Goal: Task Accomplishment & Management: Manage account settings

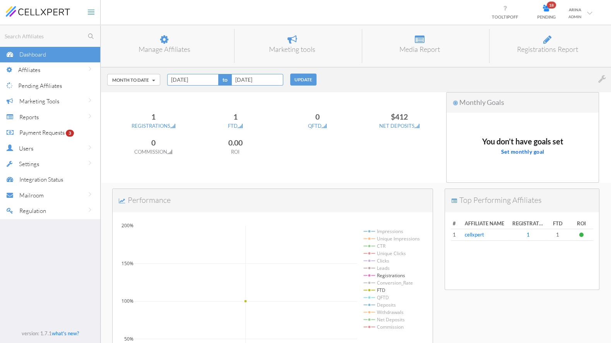
click at [382, 82] on div "Month to Date [DATE] [DATE] Last 7 Days Last 30 Days Week to Date Month to Date…" at bounding box center [356, 79] width 510 height 25
click at [126, 76] on button "Month to Date" at bounding box center [133, 80] width 53 height 12
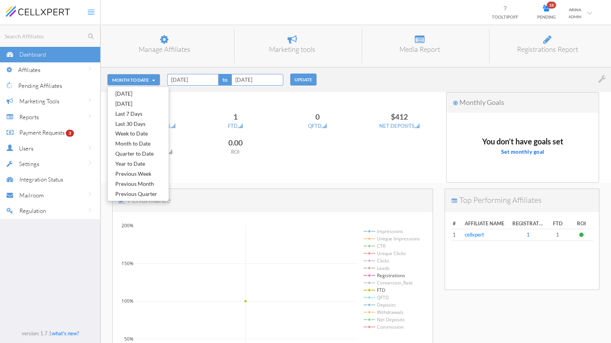
click at [146, 162] on link "Year to Date" at bounding box center [138, 164] width 61 height 10
type input "[DATE]"
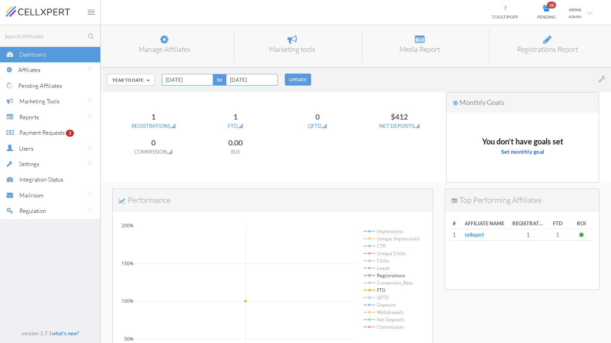
click at [307, 77] on button "UPDATE" at bounding box center [298, 80] width 26 height 12
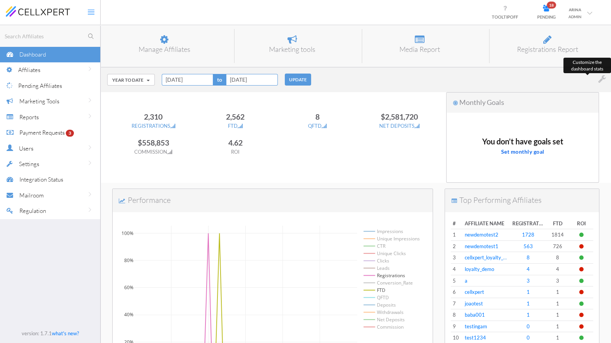
click at [600, 81] on icon at bounding box center [598, 79] width 18 height 10
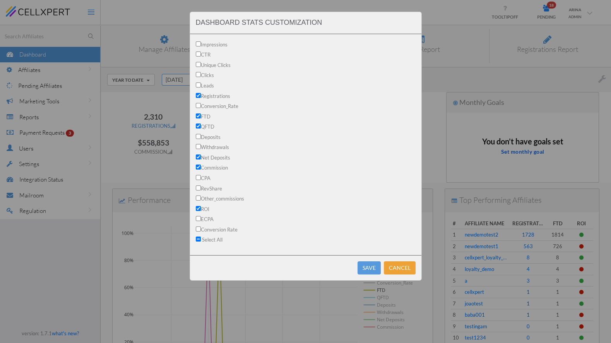
click at [450, 81] on div "Dashboard Stats Customization Impressions CTR Unique Clicks Clicks Leads Regist…" at bounding box center [305, 171] width 611 height 343
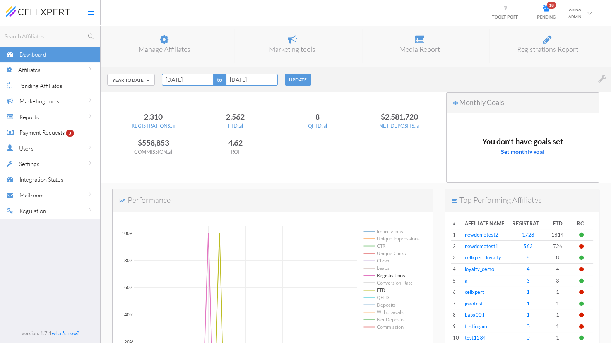
click at [52, 68] on div "Affiliates" at bounding box center [59, 70] width 82 height 16
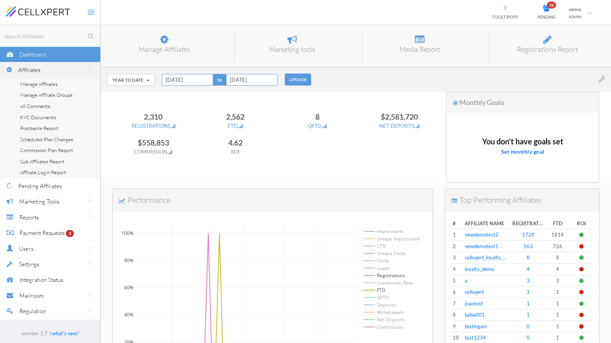
click at [42, 80] on link "Manage Affiliates" at bounding box center [50, 84] width 100 height 11
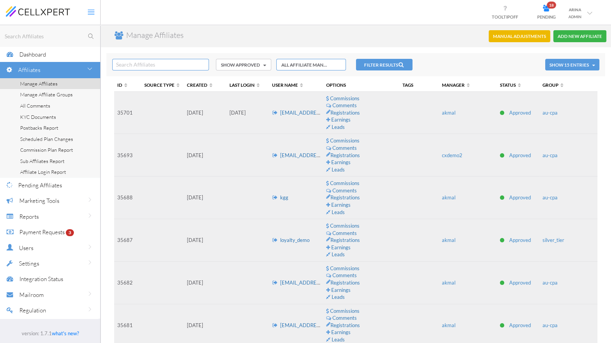
click at [549, 14] on span "PENDING" at bounding box center [546, 16] width 19 height 5
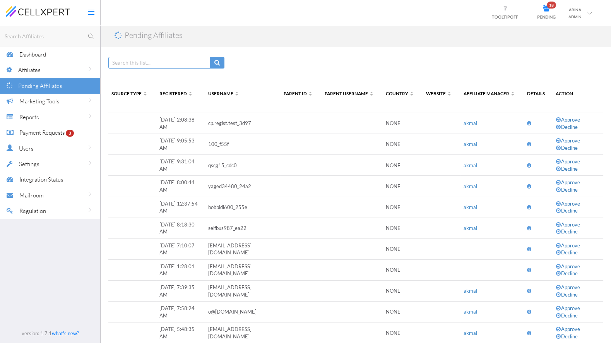
click at [532, 123] on td at bounding box center [538, 123] width 29 height 21
click at [525, 122] on td at bounding box center [538, 123] width 29 height 21
click at [527, 122] on icon at bounding box center [529, 123] width 4 height 5
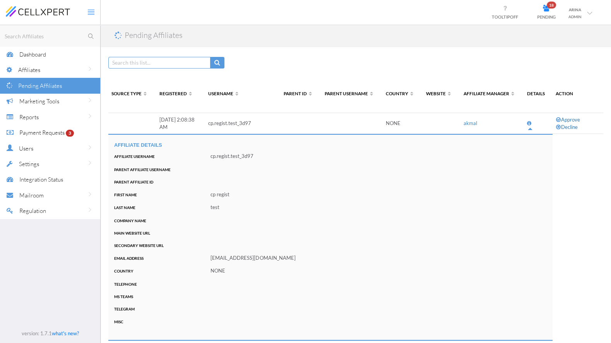
click at [53, 72] on div "Affiliates" at bounding box center [59, 70] width 82 height 16
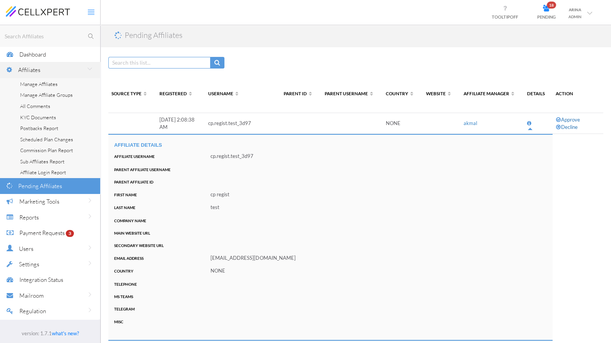
click at [44, 84] on span "Manage Affiliates" at bounding box center [39, 84] width 38 height 6
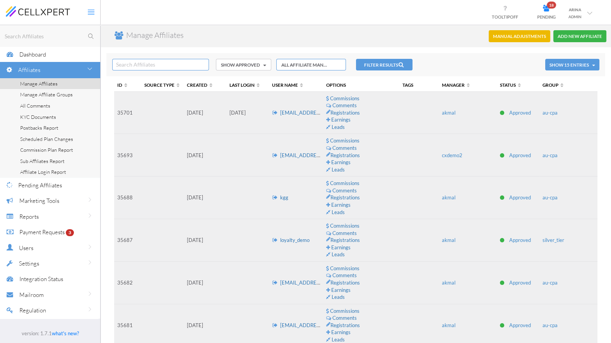
click at [153, 68] on input "text" at bounding box center [160, 65] width 97 height 12
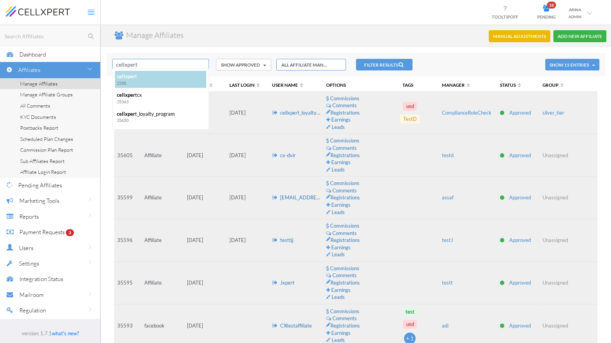
type input "cellxpert"
click at [136, 81] on div "2288" at bounding box center [160, 83] width 87 height 6
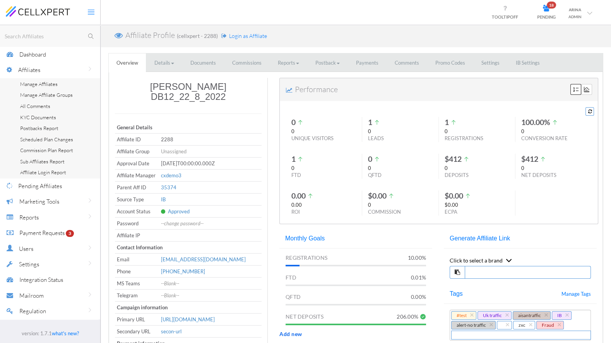
click at [236, 35] on span "Login as Affiliate" at bounding box center [248, 36] width 38 height 7
click at [489, 63] on link "Settings" at bounding box center [491, 62] width 34 height 19
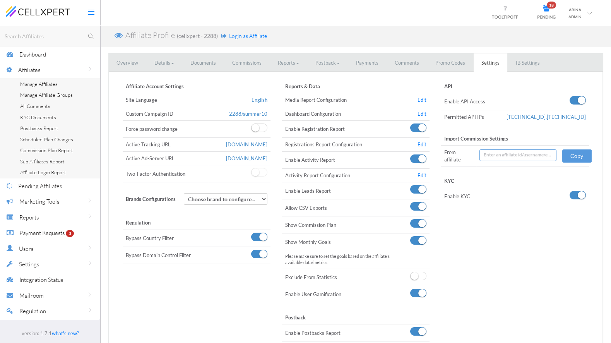
click at [427, 146] on td "Edit" at bounding box center [418, 145] width 22 height 14
click at [423, 144] on link "Edit" at bounding box center [422, 144] width 9 height 6
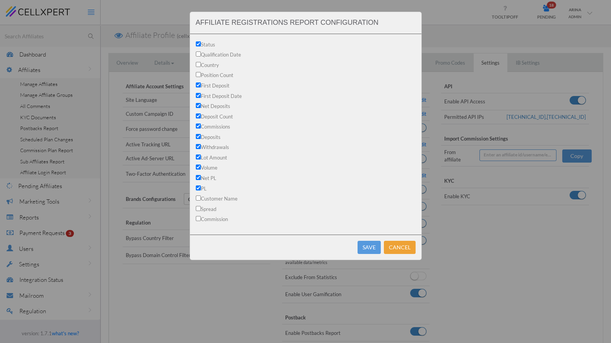
click at [402, 249] on button "Cancel" at bounding box center [400, 247] width 32 height 13
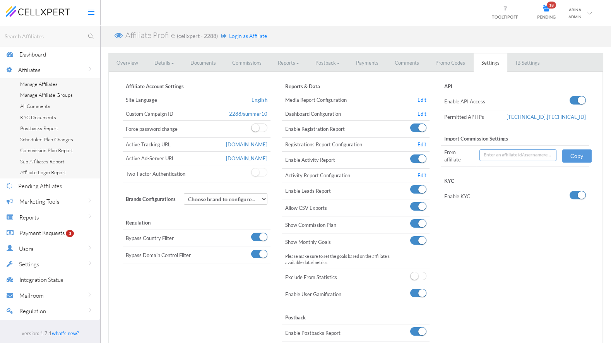
click at [289, 31] on div "Affiliate Profile (cellxpert - 2288) Login as Affiliate" at bounding box center [356, 36] width 510 height 22
click at [303, 31] on div "Affiliate Profile (cellxpert - 2288) Login as Affiliate" at bounding box center [356, 36] width 510 height 22
click at [348, 43] on div "Affiliate Profile (cellxpert - 2288) Login as Affiliate" at bounding box center [356, 36] width 510 height 22
click at [32, 53] on span "Dashboard" at bounding box center [32, 54] width 27 height 7
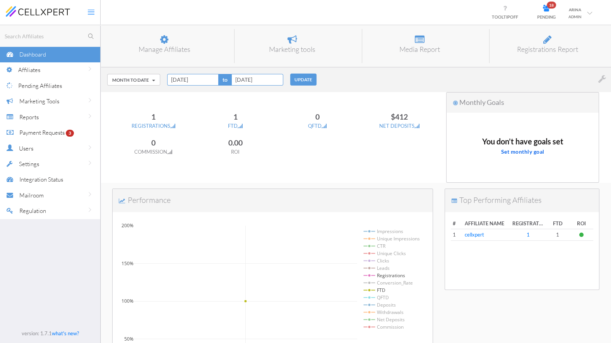
click at [574, 14] on div "ADMIN" at bounding box center [575, 16] width 13 height 7
click at [569, 31] on link "Logout" at bounding box center [567, 31] width 63 height 12
